Goal: Information Seeking & Learning: Understand process/instructions

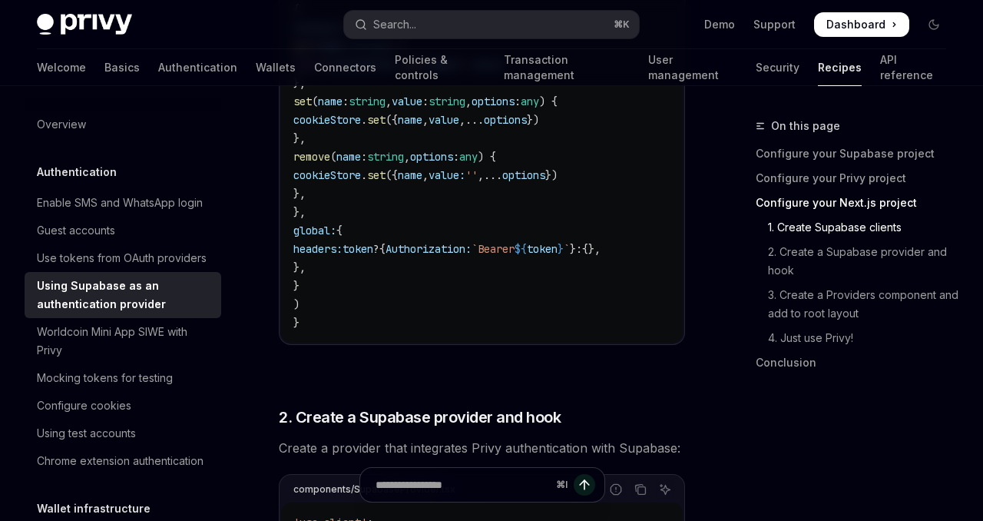
scroll to position [664, 0]
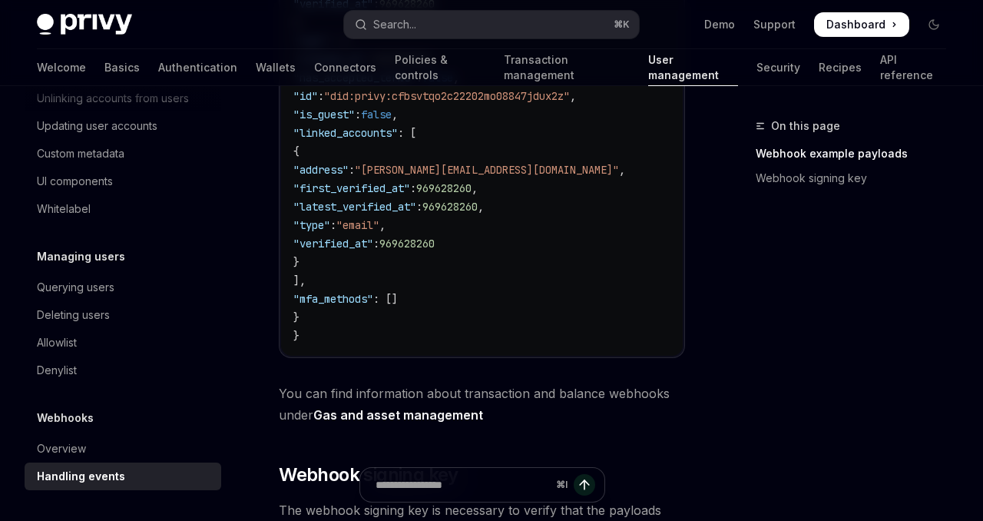
scroll to position [873, 0]
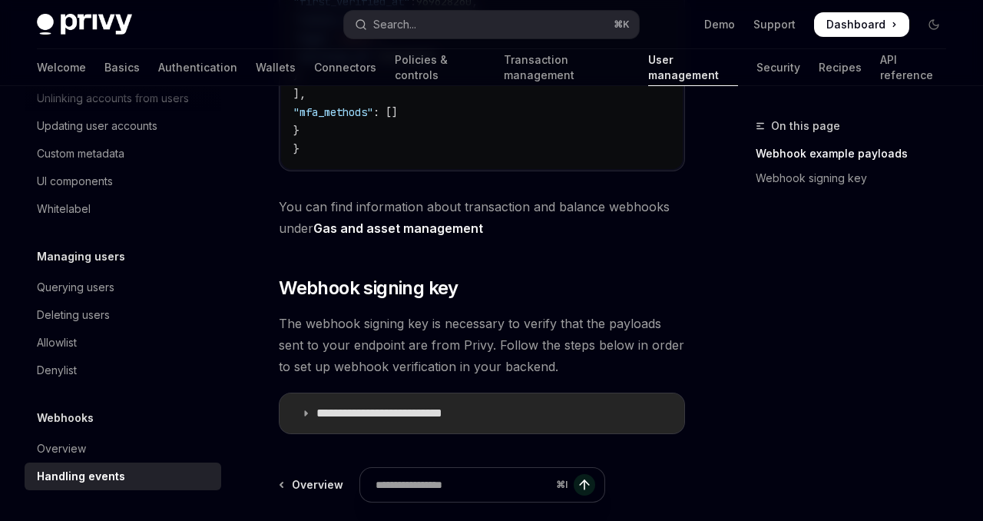
click at [432, 417] on p "**********" at bounding box center [401, 413] width 171 height 15
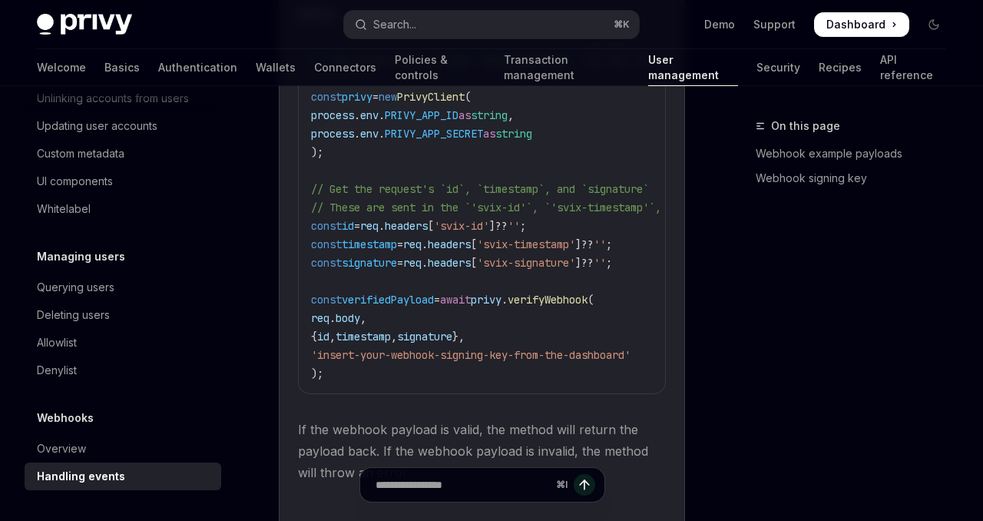
scroll to position [1657, 0]
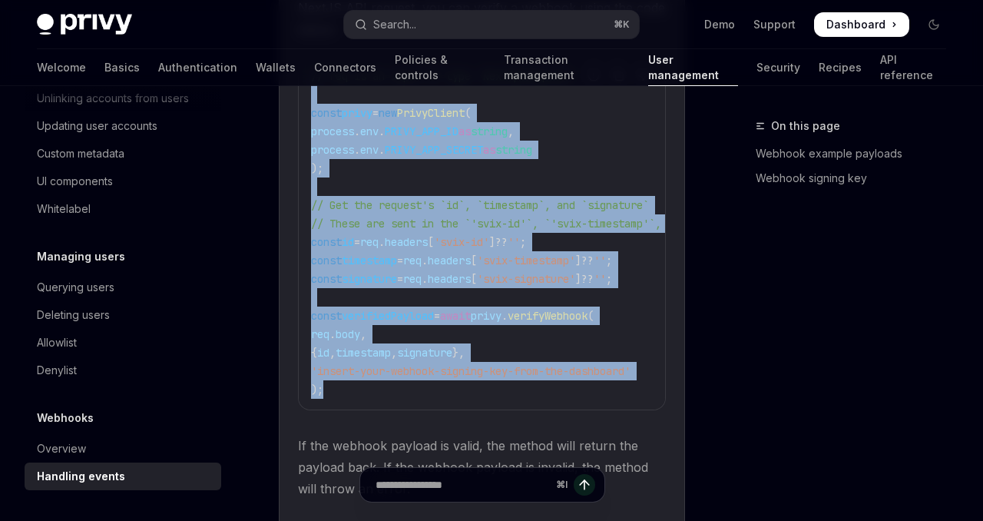
drag, startPoint x: 363, startPoint y: 395, endPoint x: 303, endPoint y: 109, distance: 292.1
click at [303, 109] on div "// req is an input of type `NextApiRequest` const privy = new PrivyClient ( pro…" at bounding box center [482, 232] width 366 height 353
copy code "const privy = new PrivyClient ( process . env . PRIVY_APP_ID as string , proces…"
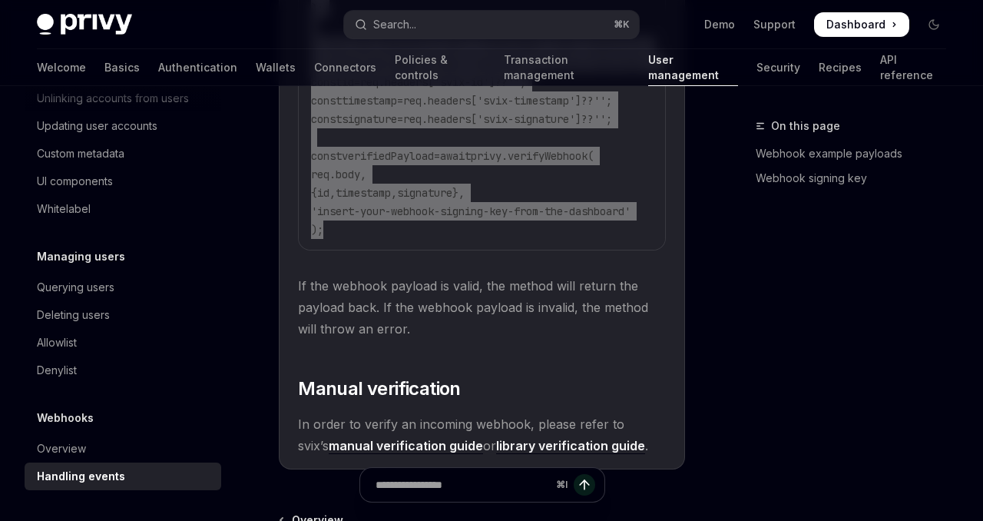
scroll to position [1808, 0]
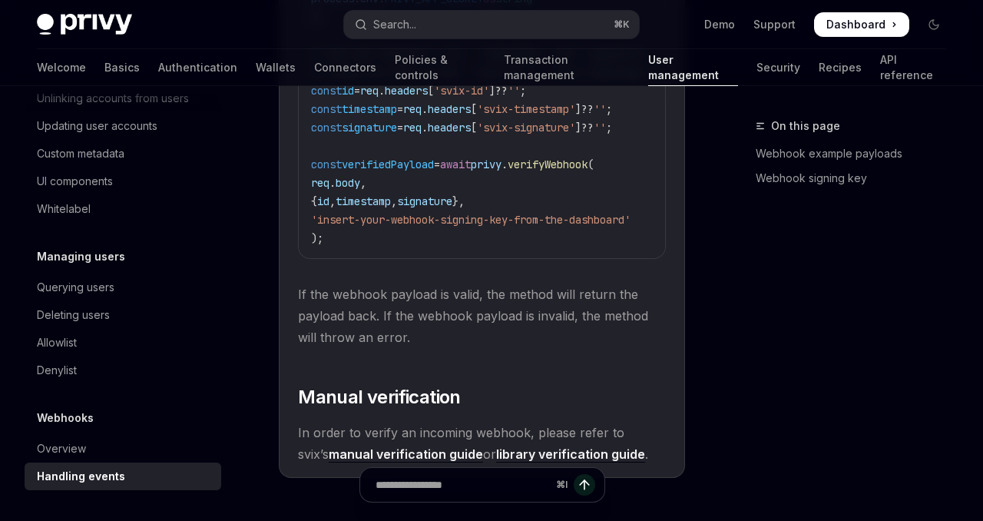
click at [563, 187] on code "// req is an input of type `NextApiRequest` const privy = new PrivyClient ( pro…" at bounding box center [639, 82] width 657 height 332
drag, startPoint x: 545, startPoint y: 167, endPoint x: 634, endPoint y: 169, distance: 89.1
click at [634, 169] on code "// req is an input of type `NextApiRequest` const privy = new PrivyClient ( pro…" at bounding box center [639, 82] width 657 height 332
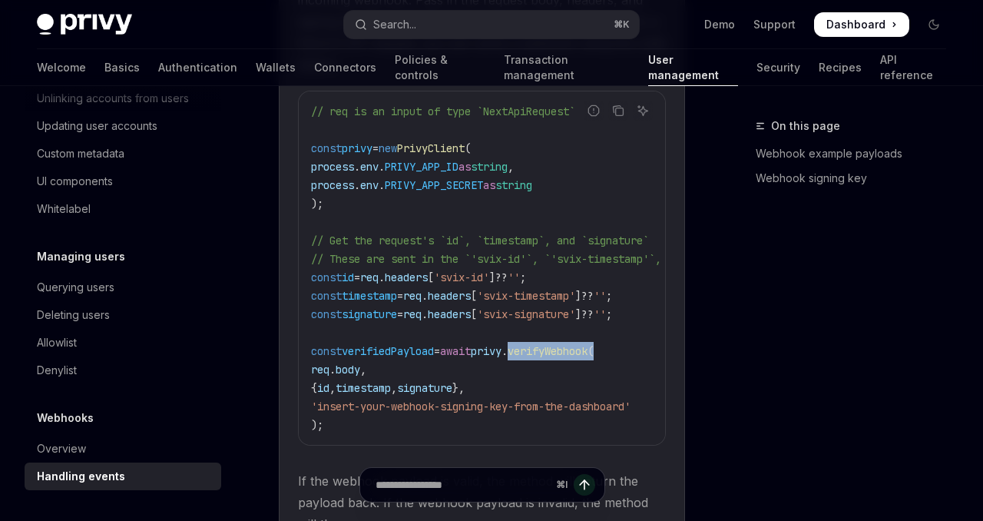
scroll to position [1942, 0]
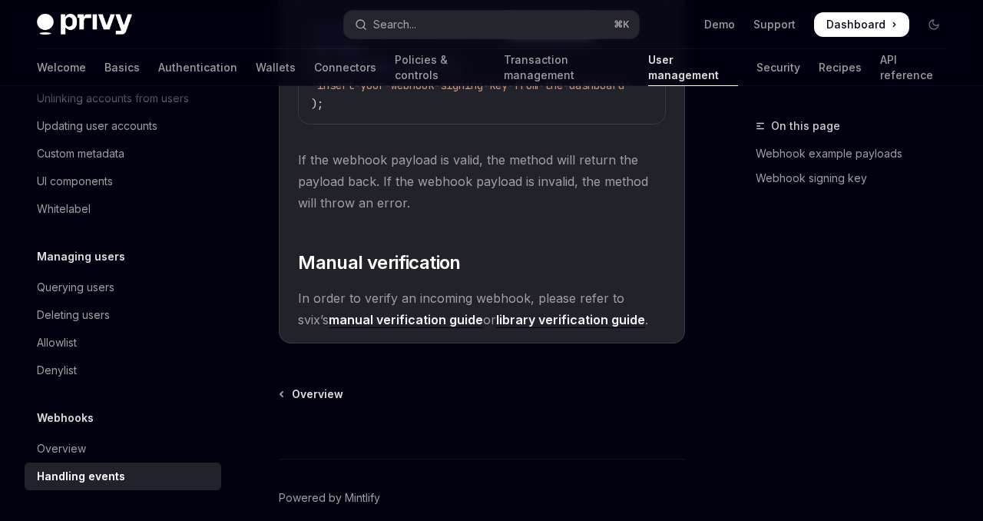
click at [515, 328] on link "library verification guide" at bounding box center [570, 320] width 149 height 16
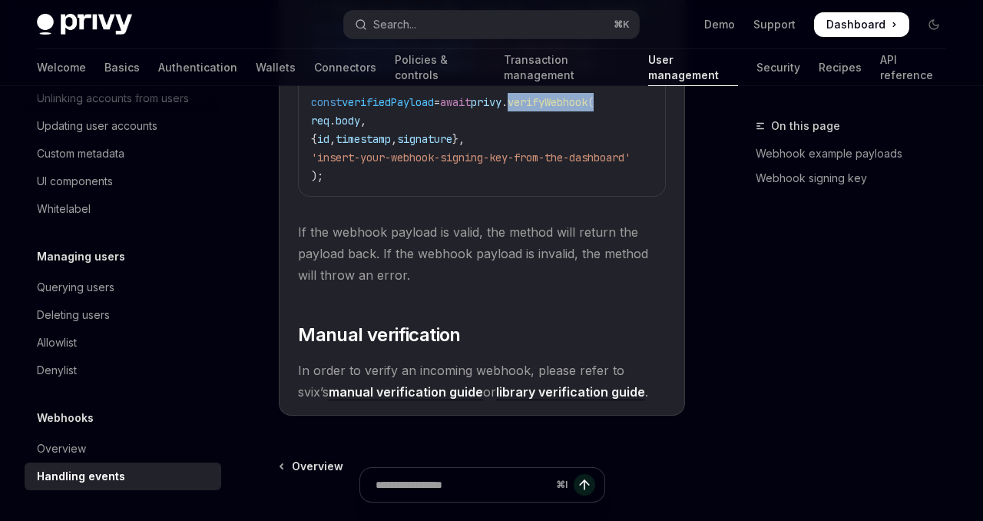
scroll to position [1871, 0]
click at [432, 397] on link "manual verification guide" at bounding box center [406, 391] width 154 height 16
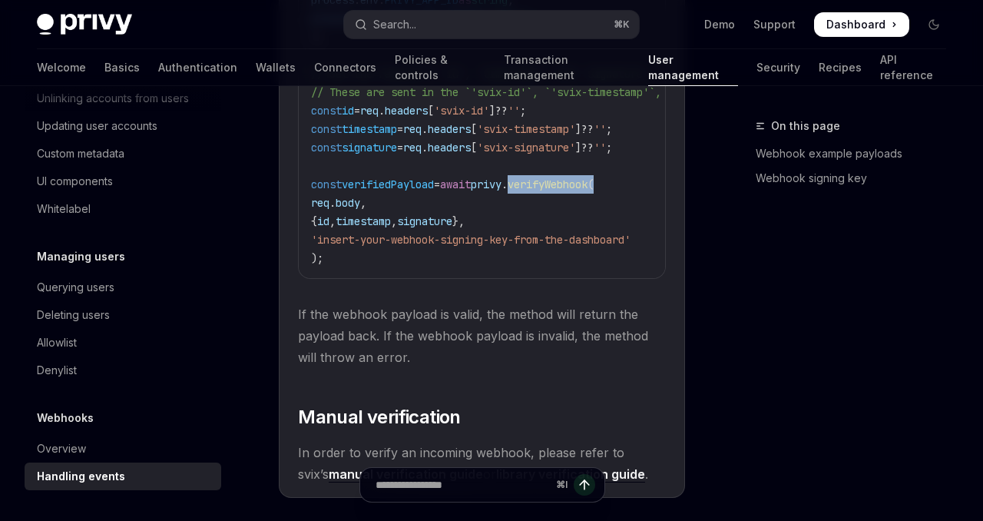
scroll to position [2025, 0]
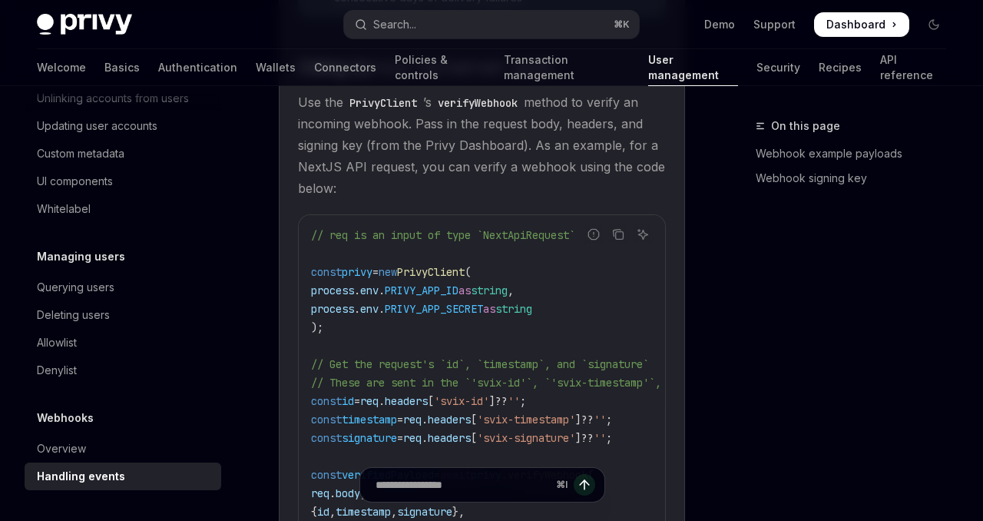
scroll to position [2025, 0]
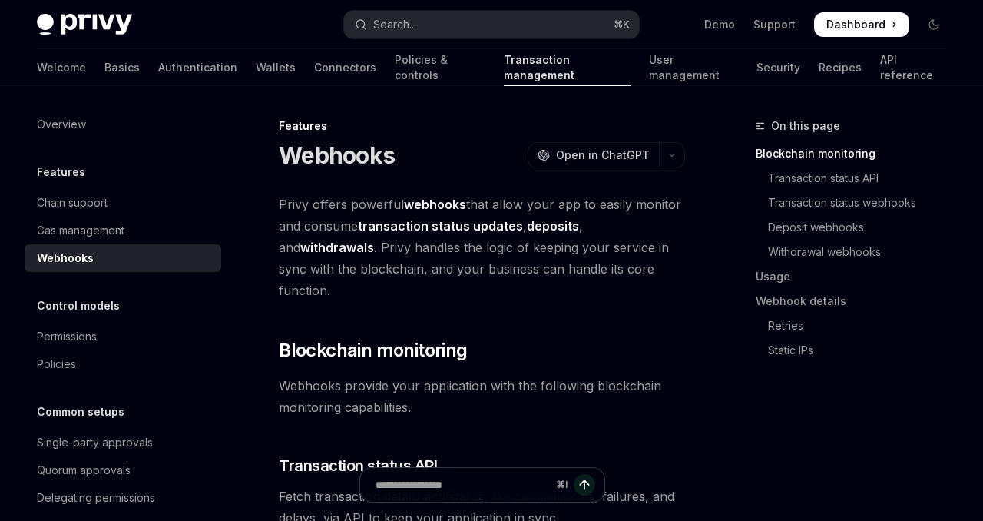
scroll to position [1303, 0]
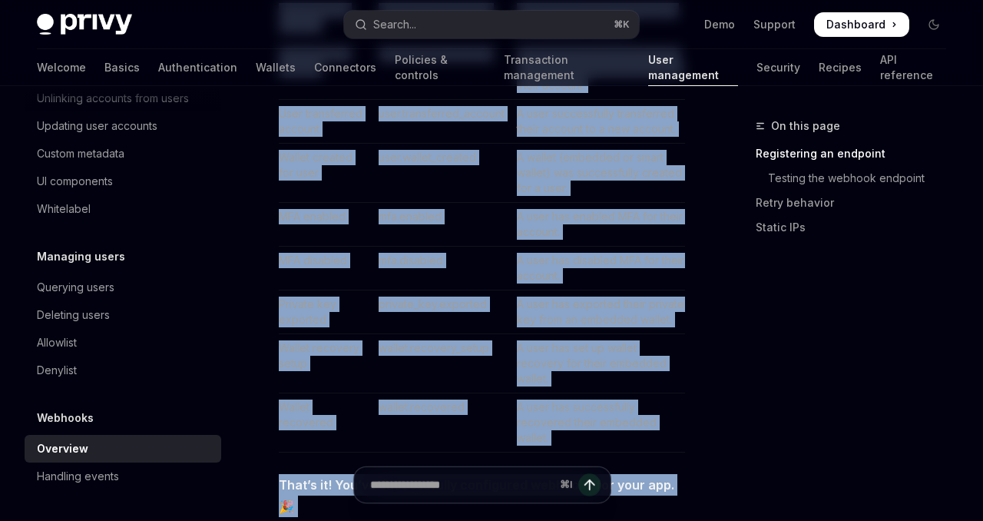
scroll to position [1239, 0]
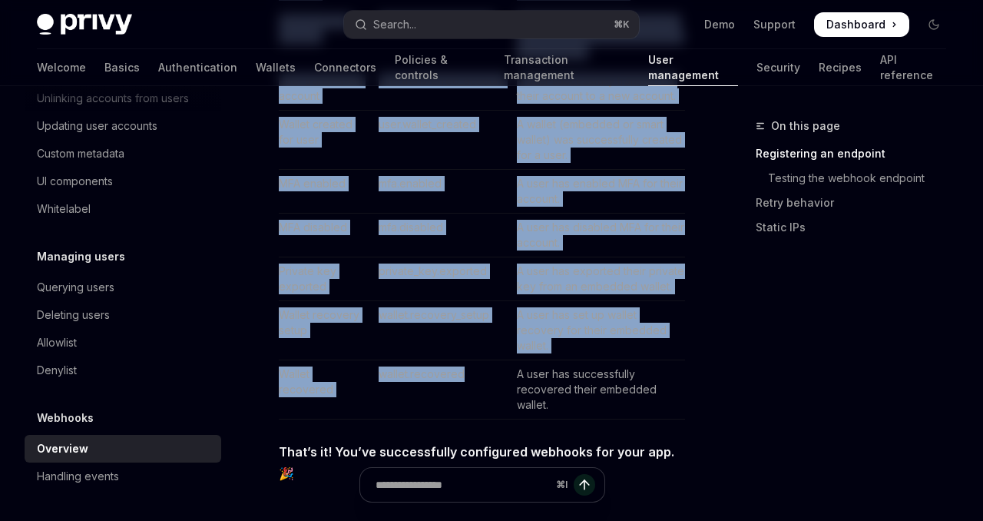
drag, startPoint x: 375, startPoint y: 121, endPoint x: 443, endPoint y: 386, distance: 272.9
click at [443, 386] on tbody "User created user.created A user was created in the application. User authentic…" at bounding box center [482, 125] width 406 height 587
copy tbody "user.created A user was created in the application. User authenticated user.aut…"
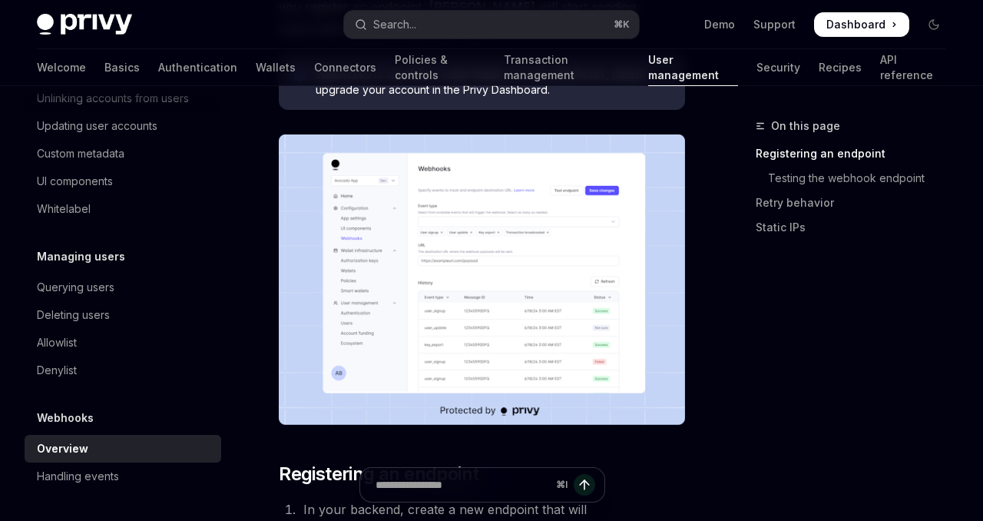
scroll to position [0, 0]
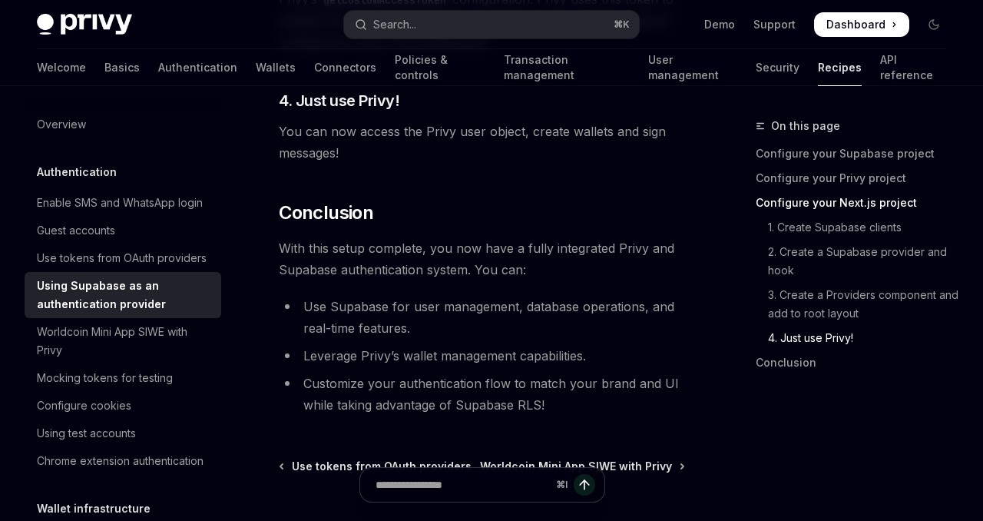
scroll to position [4229, 0]
